Goal: Find contact information

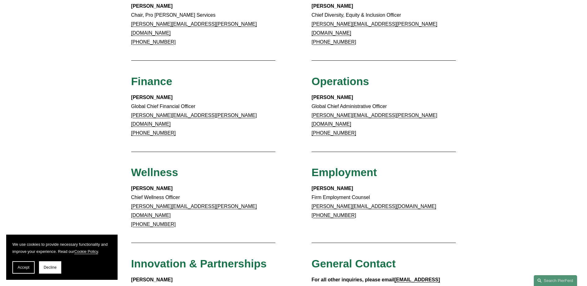
scroll to position [433, 0]
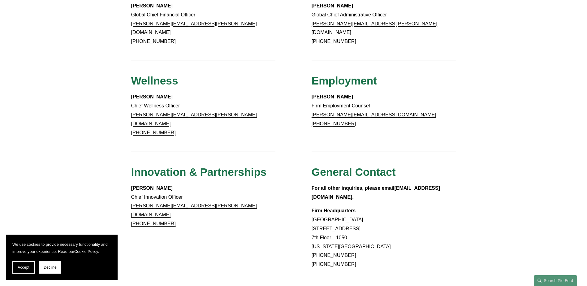
click at [324, 252] on link "[PHONE_NUMBER]" at bounding box center [334, 254] width 45 height 5
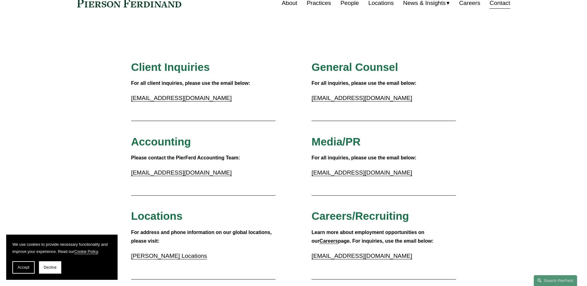
scroll to position [31, 0]
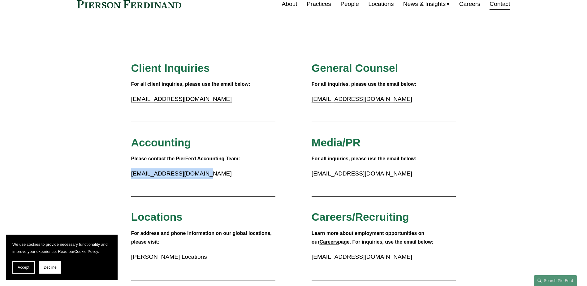
drag, startPoint x: 207, startPoint y: 175, endPoint x: 131, endPoint y: 177, distance: 75.2
click at [131, 177] on p "[EMAIL_ADDRESS][DOMAIN_NAME]" at bounding box center [203, 173] width 144 height 11
click at [233, 180] on div "Please contact the PierFerd Accounting Team: [EMAIL_ADDRESS][DOMAIN_NAME]" at bounding box center [203, 168] width 144 height 28
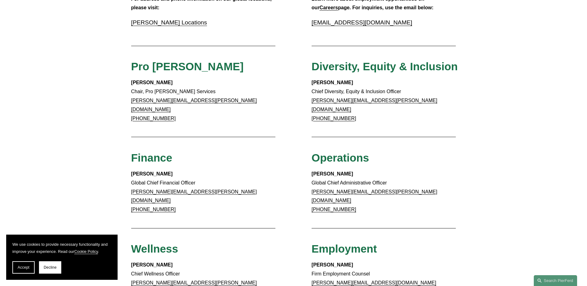
scroll to position [278, 0]
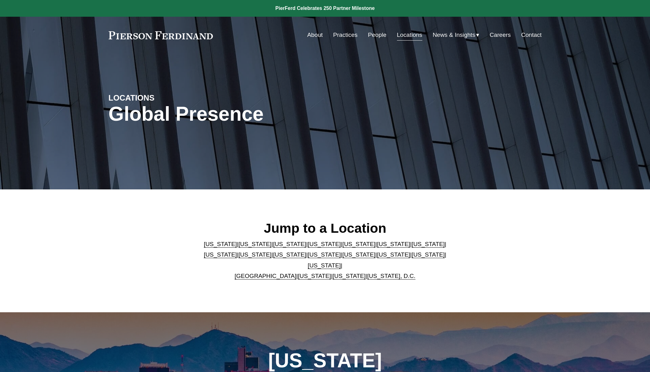
scroll to position [124, 0]
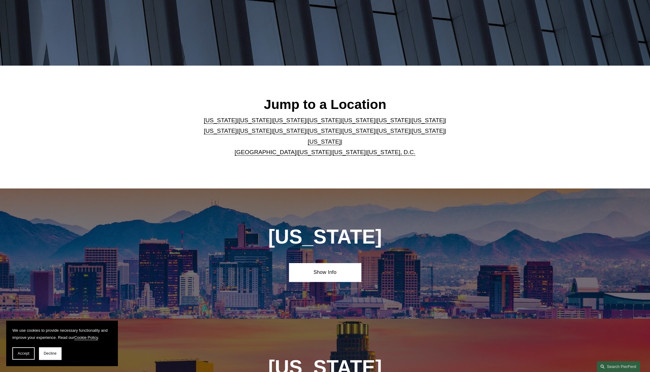
click at [341, 138] on link "[US_STATE]" at bounding box center [324, 141] width 33 height 6
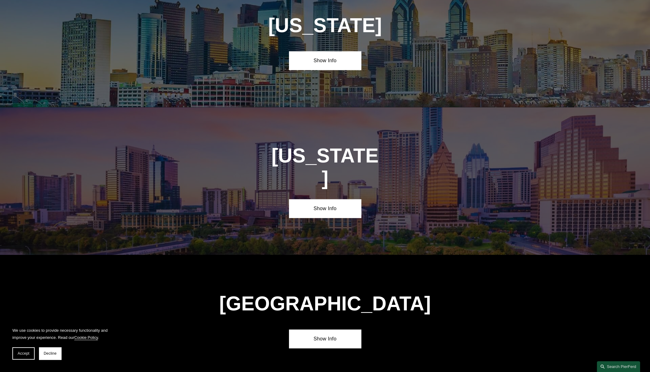
scroll to position [2137, 0]
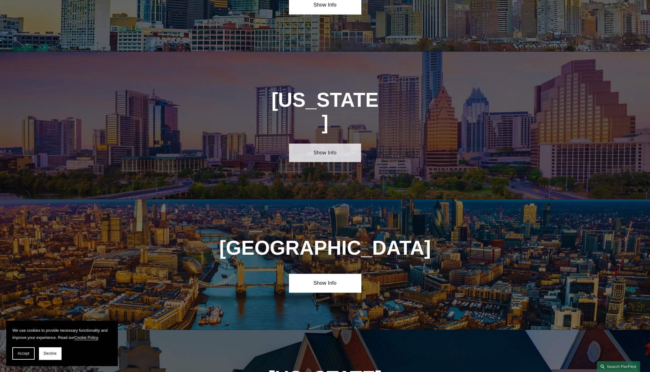
click at [319, 144] on link "Show Info" at bounding box center [325, 153] width 72 height 19
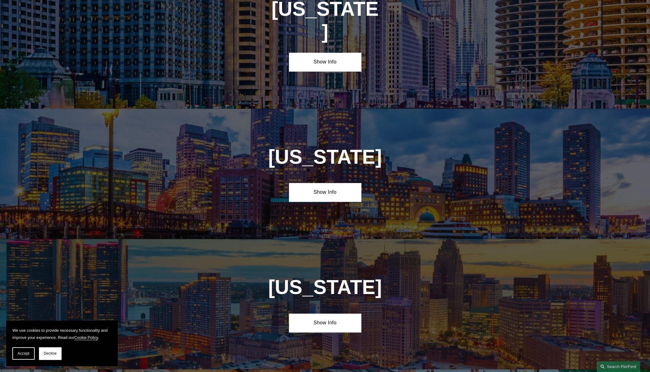
scroll to position [0, 0]
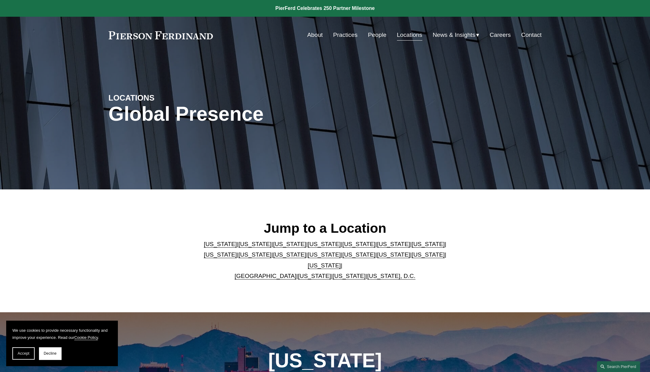
click at [531, 34] on link "Contact" at bounding box center [531, 35] width 20 height 12
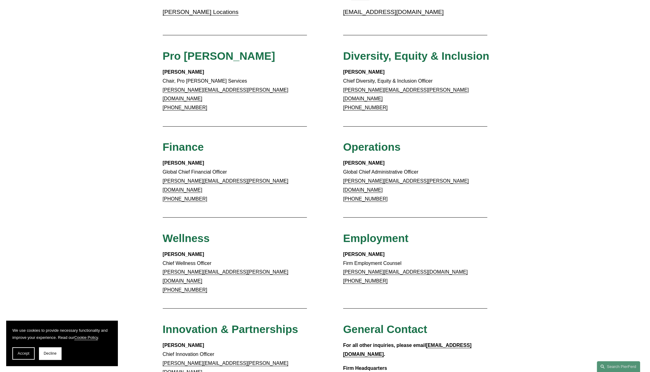
scroll to position [500, 0]
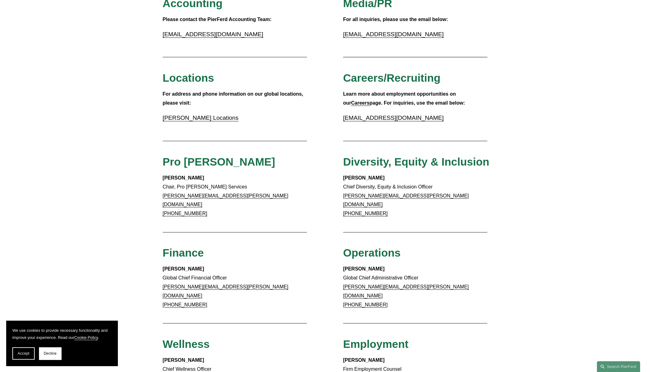
scroll to position [160, 0]
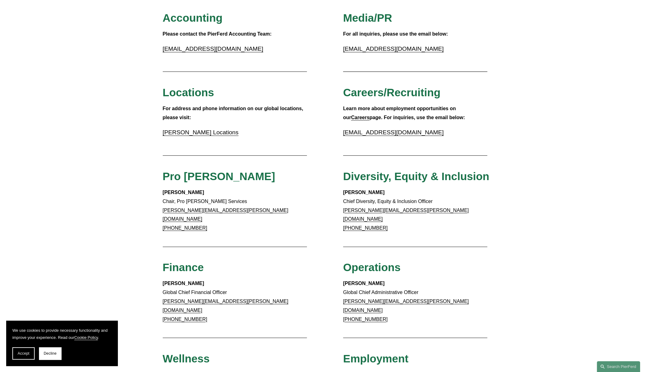
click at [234, 51] on p "[EMAIL_ADDRESS][DOMAIN_NAME]" at bounding box center [235, 49] width 144 height 11
drag, startPoint x: 239, startPoint y: 50, endPoint x: 157, endPoint y: 51, distance: 82.3
click at [157, 51] on div "Client Inquiries For all client inquiries, please use the email below: inquirie…" at bounding box center [325, 245] width 650 height 616
copy link "[EMAIL_ADDRESS][DOMAIN_NAME]"
